Goal: Transaction & Acquisition: Purchase product/service

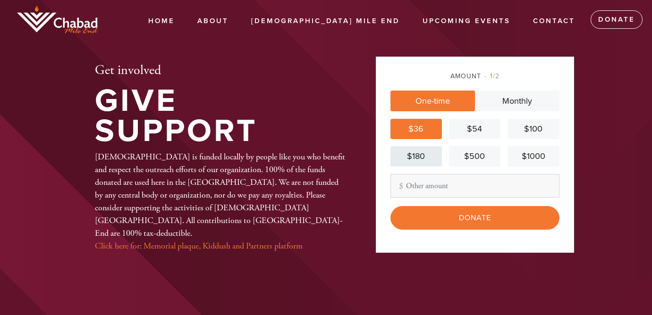
click at [413, 156] on div "$180" at bounding box center [416, 156] width 44 height 13
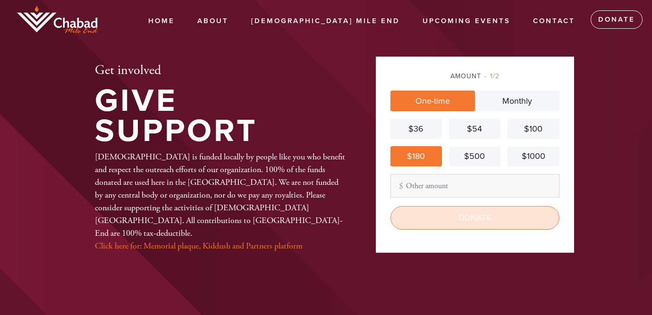
click at [461, 223] on input "Donate" at bounding box center [474, 218] width 169 height 24
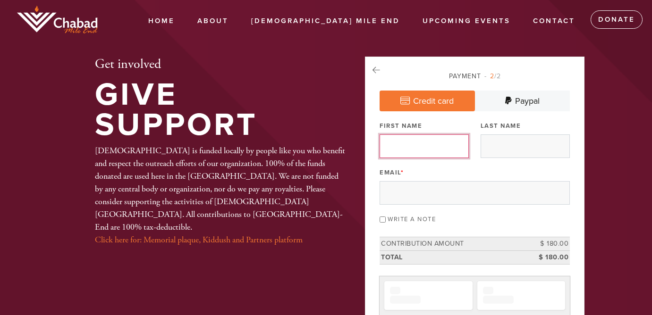
click at [432, 143] on input "First Name" at bounding box center [424, 147] width 89 height 24
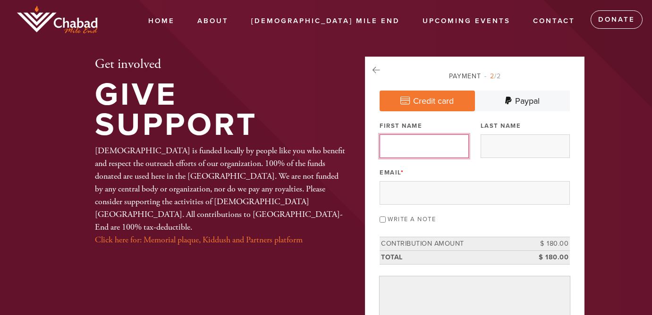
type input "Christelle"
type input "Bitar"
type input "christelle.bitar@live.fr"
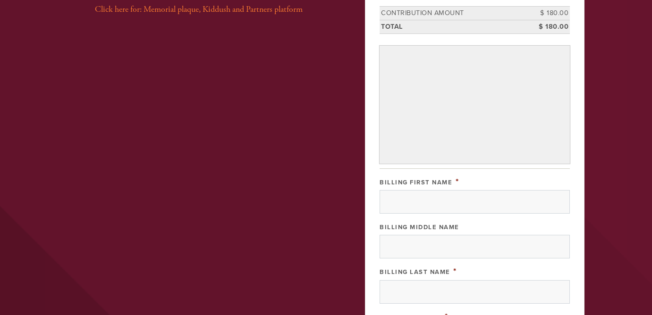
scroll to position [236, 0]
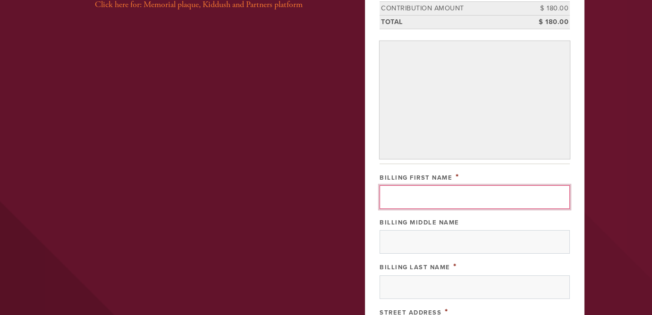
click at [434, 190] on input "Billing First Name" at bounding box center [475, 198] width 190 height 24
type input "Christelle"
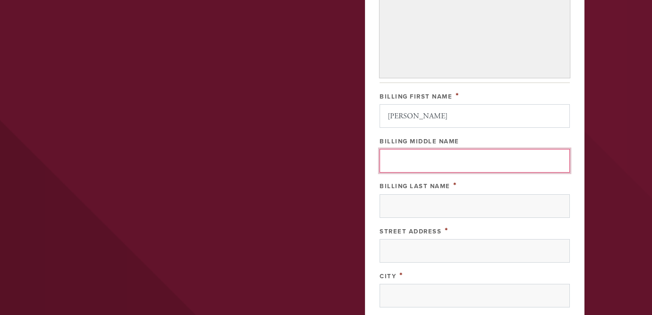
scroll to position [322, 0]
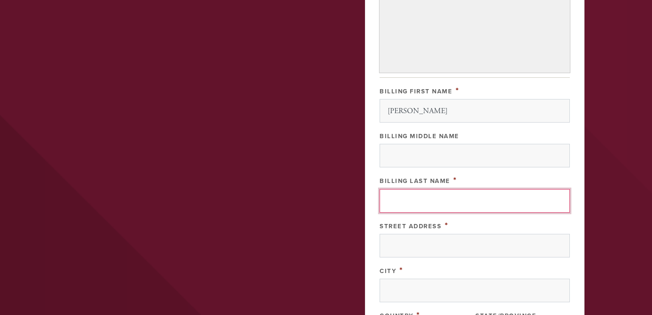
click at [435, 200] on input "Billing Last Name" at bounding box center [475, 201] width 190 height 24
type input "B"
type input "Bitar"
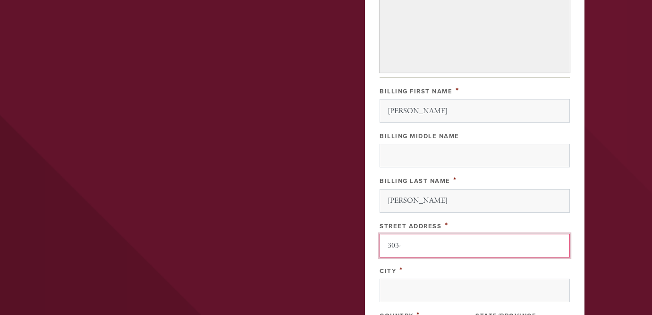
type input "303-333 Rue Sherbrooke E"
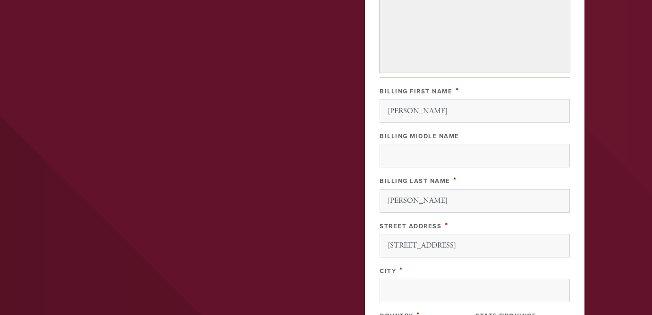
type input "MONTRÉAL"
type input "Canada"
type input "QC"
type input "H2X4E3"
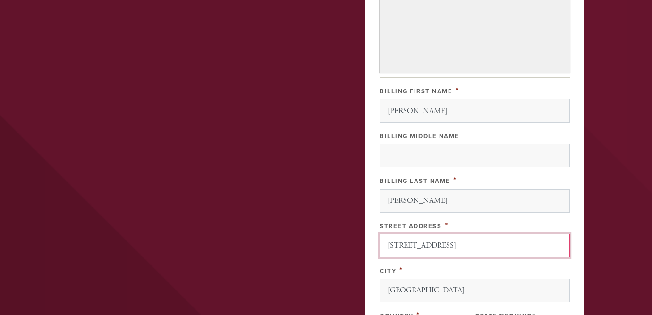
scroll to position [487, 0]
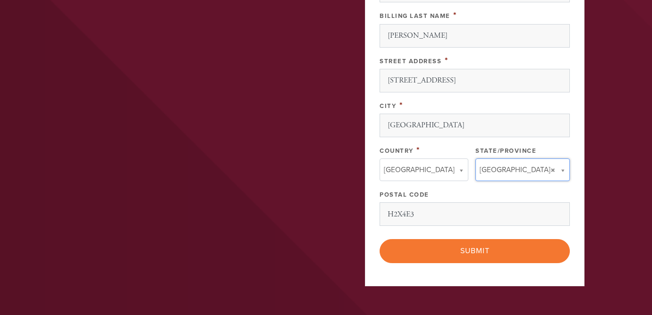
type input "QC"
type input "Canada"
click at [524, 190] on input "QC" at bounding box center [519, 188] width 76 height 14
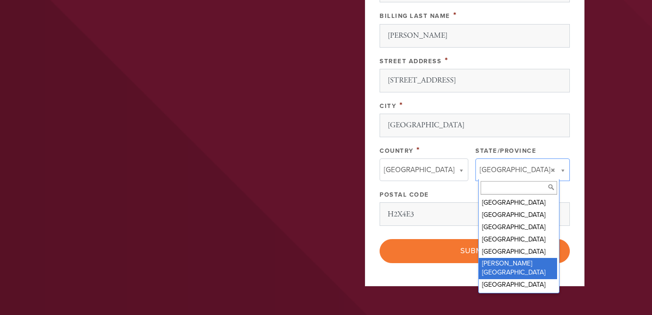
scroll to position [49, 0]
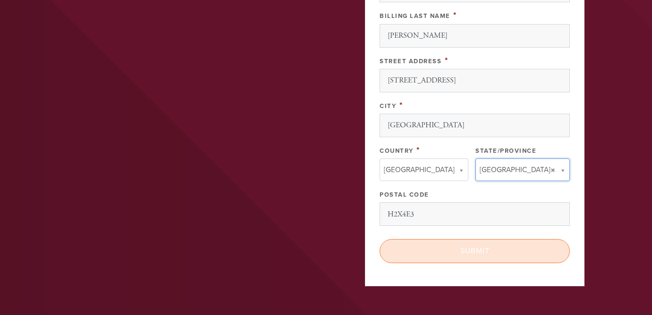
click at [515, 241] on input "Submit" at bounding box center [475, 251] width 190 height 24
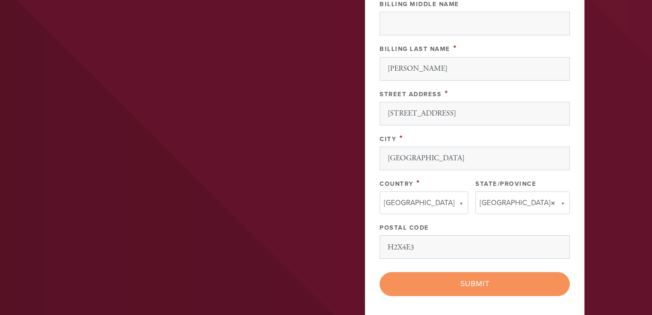
scroll to position [477, 0]
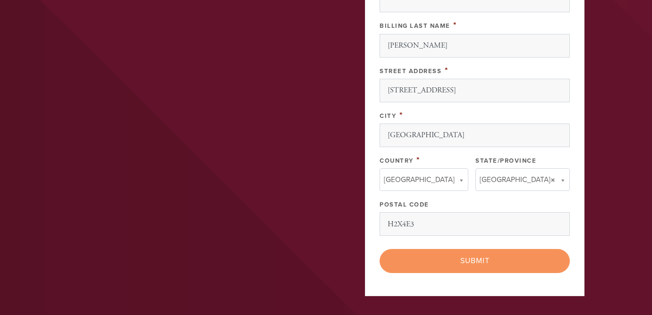
click at [478, 254] on div "< Previous Page Submit" at bounding box center [475, 261] width 190 height 24
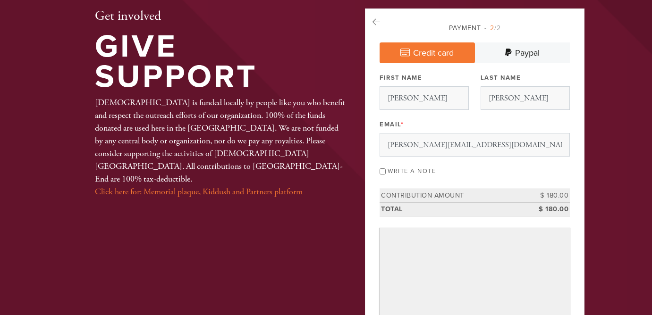
scroll to position [0, 0]
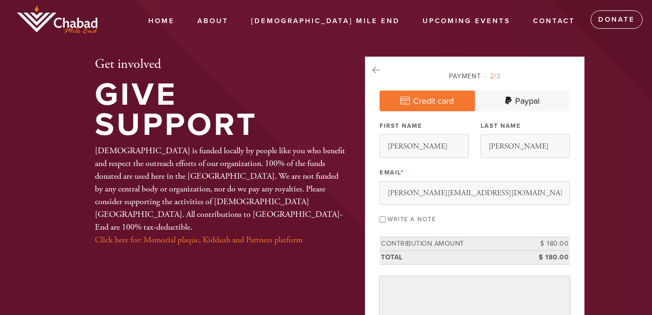
click at [386, 217] on input "Write a note" at bounding box center [383, 220] width 6 height 6
checkbox input "true"
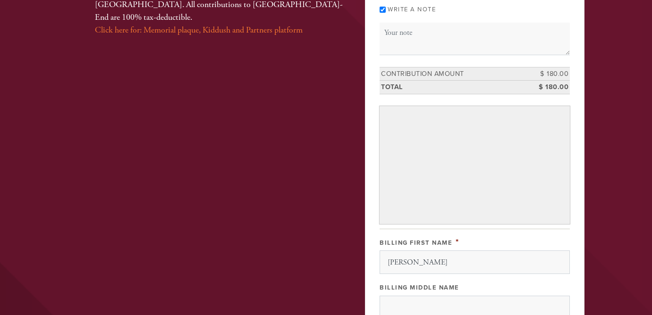
scroll to position [118, 0]
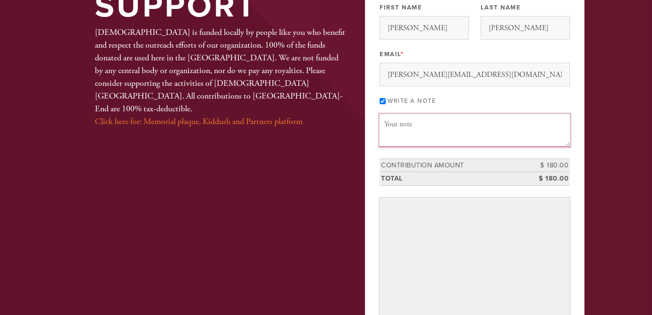
click at [429, 145] on textarea "Message or dedication" at bounding box center [475, 130] width 190 height 32
paste textarea "Thank you so much, Rabbi Winterfield, for your guidance and kindness. With hear…"
type textarea "Thank you so much, Rabbi Winterfield, for your guidance and kindness. With hear…"
paste textarea "Thank you so much, Rabbi Winterfield, to you and your wonderful family, for you…"
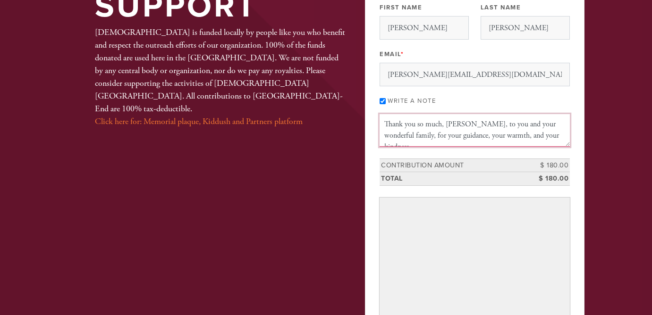
scroll to position [17, 0]
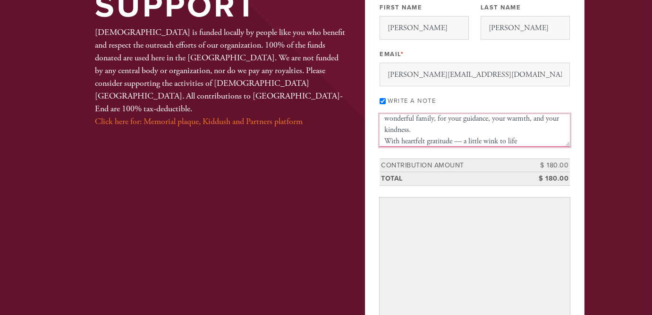
click at [475, 142] on textarea "Thank you so much, Rabbi Winterfield, to you and your wonderful family, for you…" at bounding box center [475, 130] width 190 height 32
click at [532, 142] on textarea "Thank you so much, Rabbi Winterfield, to you and your wonderful family, for you…" at bounding box center [475, 130] width 190 height 32
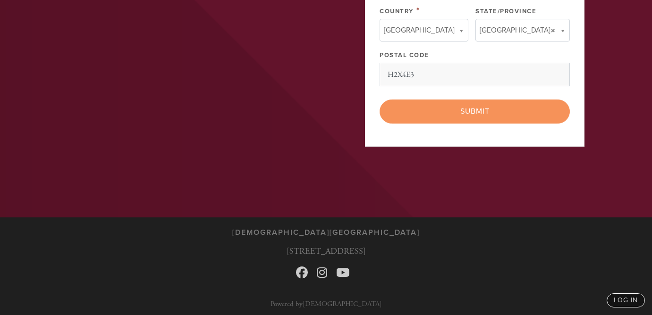
scroll to position [668, 0]
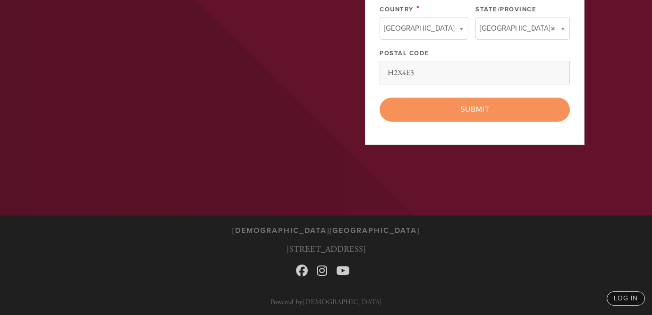
type textarea "Thank you so much, Rabbi Winterfield, to you and your wonderful family, for you…"
click at [485, 105] on div "< Previous Page Submit" at bounding box center [475, 110] width 190 height 24
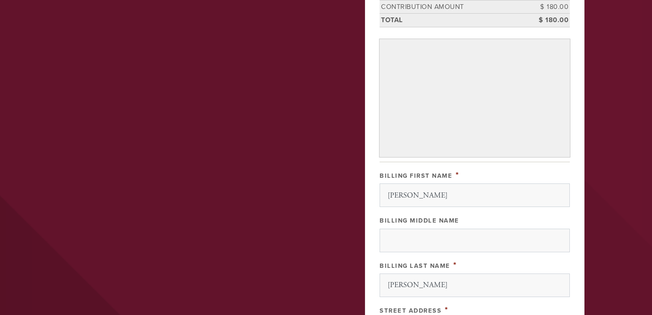
scroll to position [0, 0]
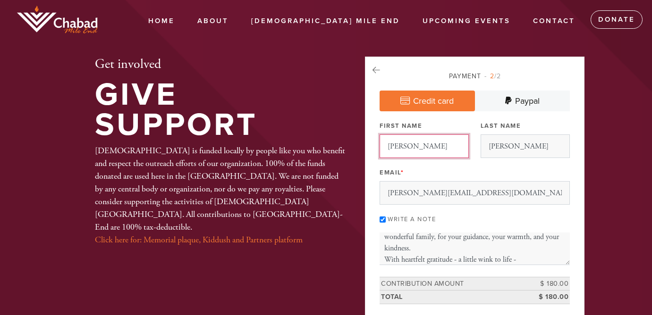
click at [444, 149] on input "Christelle" at bounding box center [424, 147] width 89 height 24
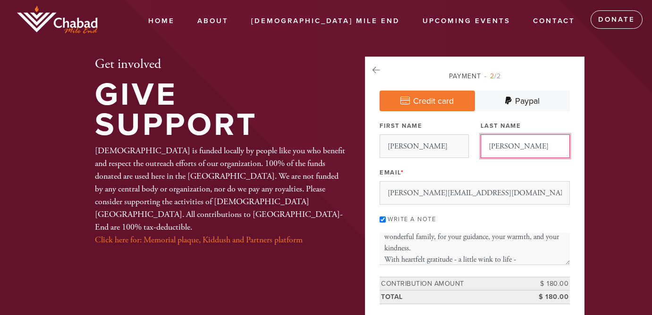
click at [495, 153] on input "Bitar" at bounding box center [525, 147] width 89 height 24
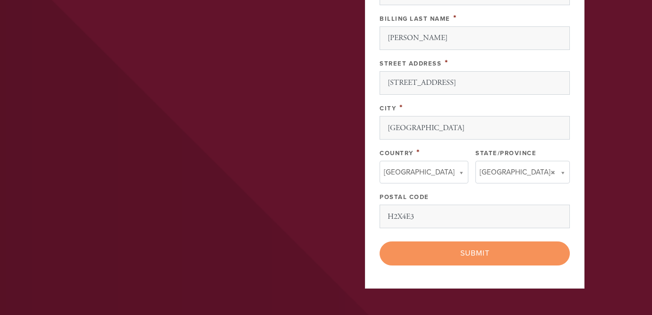
scroll to position [625, 0]
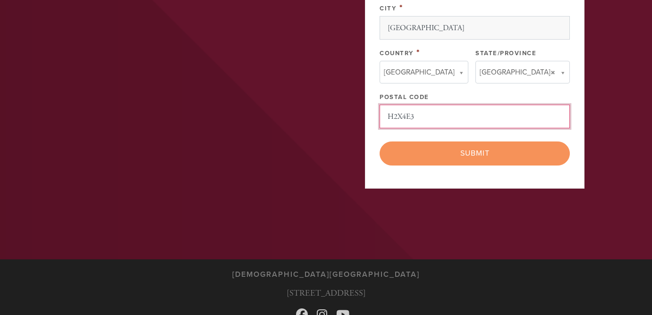
click at [468, 105] on input "H2X4E3" at bounding box center [475, 117] width 190 height 24
click at [547, 154] on div "< Previous Page Submit" at bounding box center [475, 154] width 190 height 24
drag, startPoint x: 543, startPoint y: 154, endPoint x: 526, endPoint y: 154, distance: 17.0
click at [541, 154] on div "< Previous Page Submit" at bounding box center [475, 154] width 190 height 24
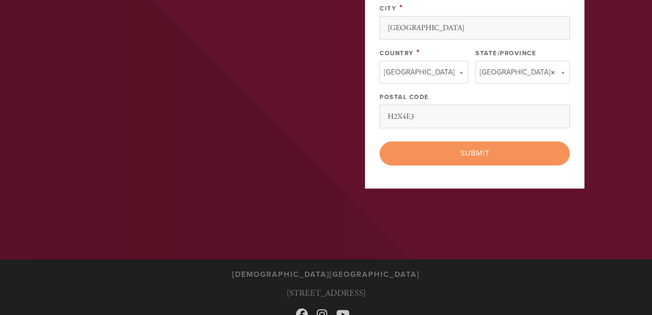
click at [515, 154] on div "< Previous Page Submit" at bounding box center [475, 154] width 190 height 24
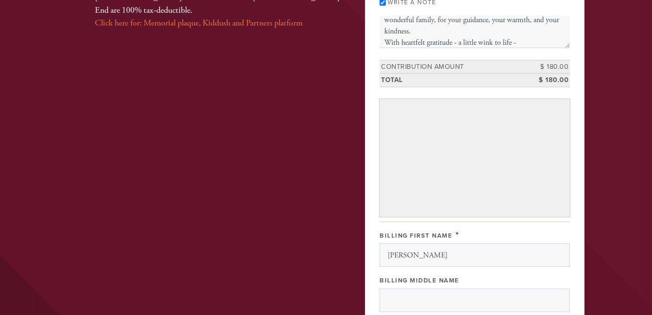
scroll to position [111, 0]
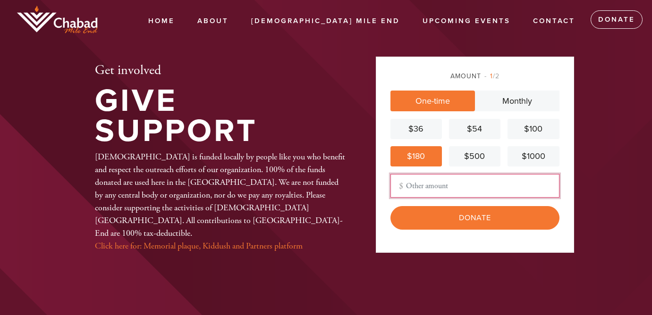
click at [426, 186] on input "Other Amount" at bounding box center [474, 186] width 169 height 24
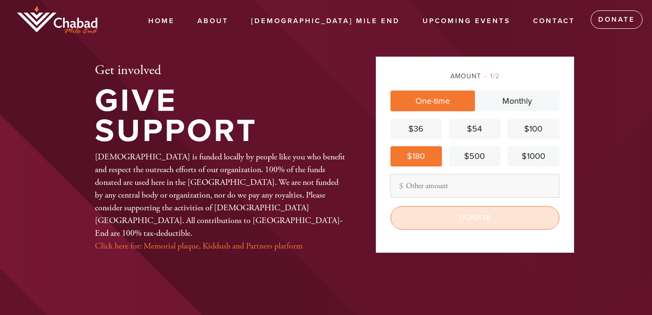
click at [468, 228] on input "Donate" at bounding box center [474, 218] width 169 height 24
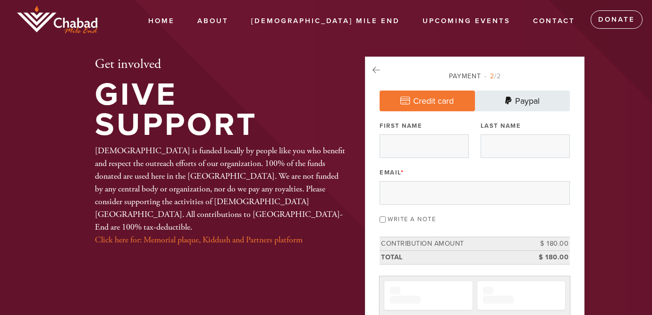
click at [515, 94] on link "Paypal" at bounding box center [522, 101] width 95 height 21
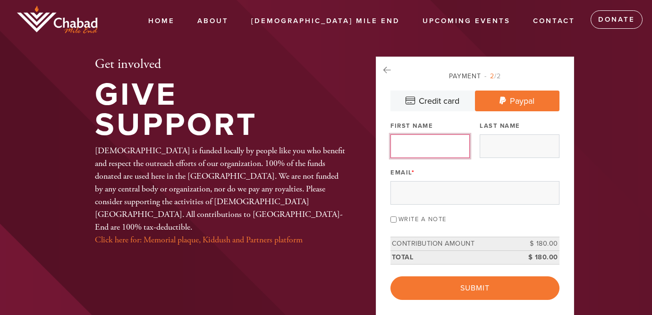
click at [432, 152] on input "First Name" at bounding box center [429, 147] width 79 height 24
type input "Christelle"
type input "Bitar"
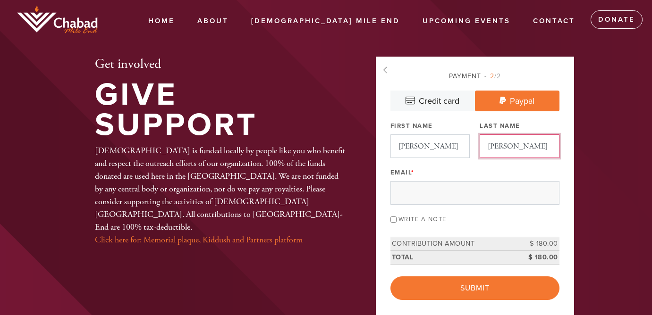
type input "christelle.bitar@live.fr"
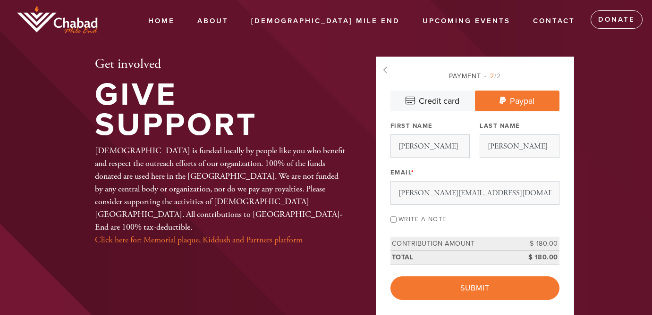
click at [400, 217] on label "Write a note" at bounding box center [422, 220] width 48 height 8
click at [397, 217] on input "Write a note" at bounding box center [393, 220] width 6 height 6
checkbox input "true"
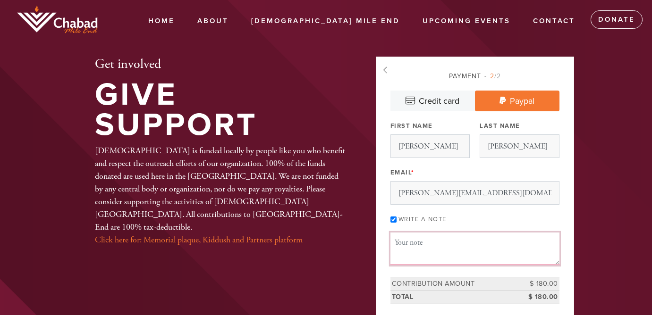
click at [419, 246] on textarea "Message or dedication" at bounding box center [474, 249] width 169 height 32
paste textarea "Thank you so much, Rabbi Winterfield, to you and your wonderful family, for you…"
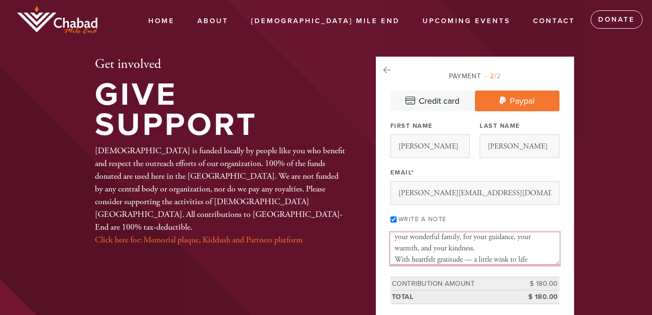
click at [472, 259] on textarea "Thank you so much, Rabbi Winterfield, to you and your wonderful family, for you…" at bounding box center [474, 249] width 169 height 32
click at [543, 258] on textarea "Thank you so much, Rabbi Winterfield, to you and your wonderful family, for you…" at bounding box center [474, 249] width 169 height 32
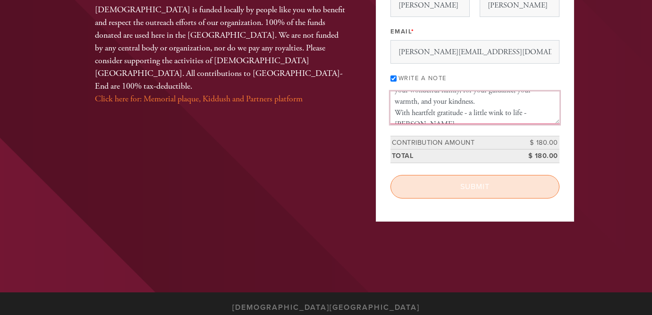
scroll to position [149, 0]
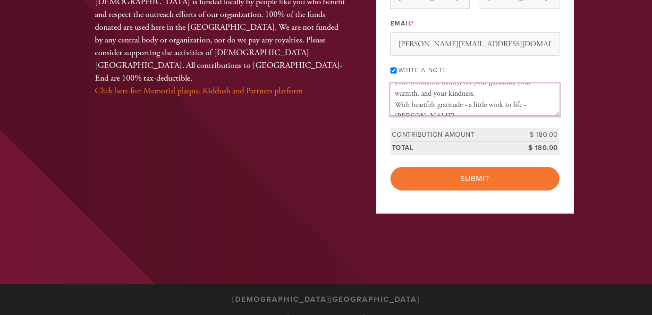
type textarea "Thank you so much, Rabbi Winterfield, to you and your wonderful family, for you…"
click at [493, 191] on div "Payment 2 /2 Credit card Paypal Payment Processor Pay Later PayPal Stripe First…" at bounding box center [475, 60] width 198 height 306
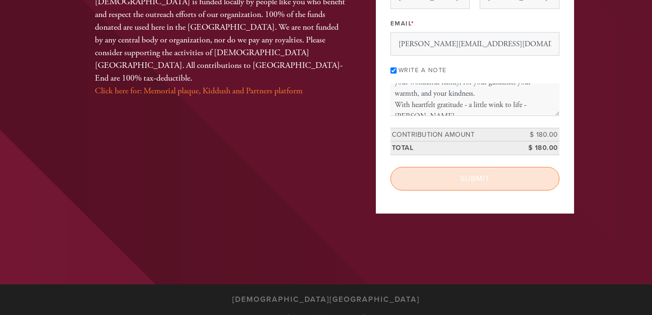
click at [490, 180] on input "Submit" at bounding box center [474, 179] width 169 height 24
